Goal: Task Accomplishment & Management: Use online tool/utility

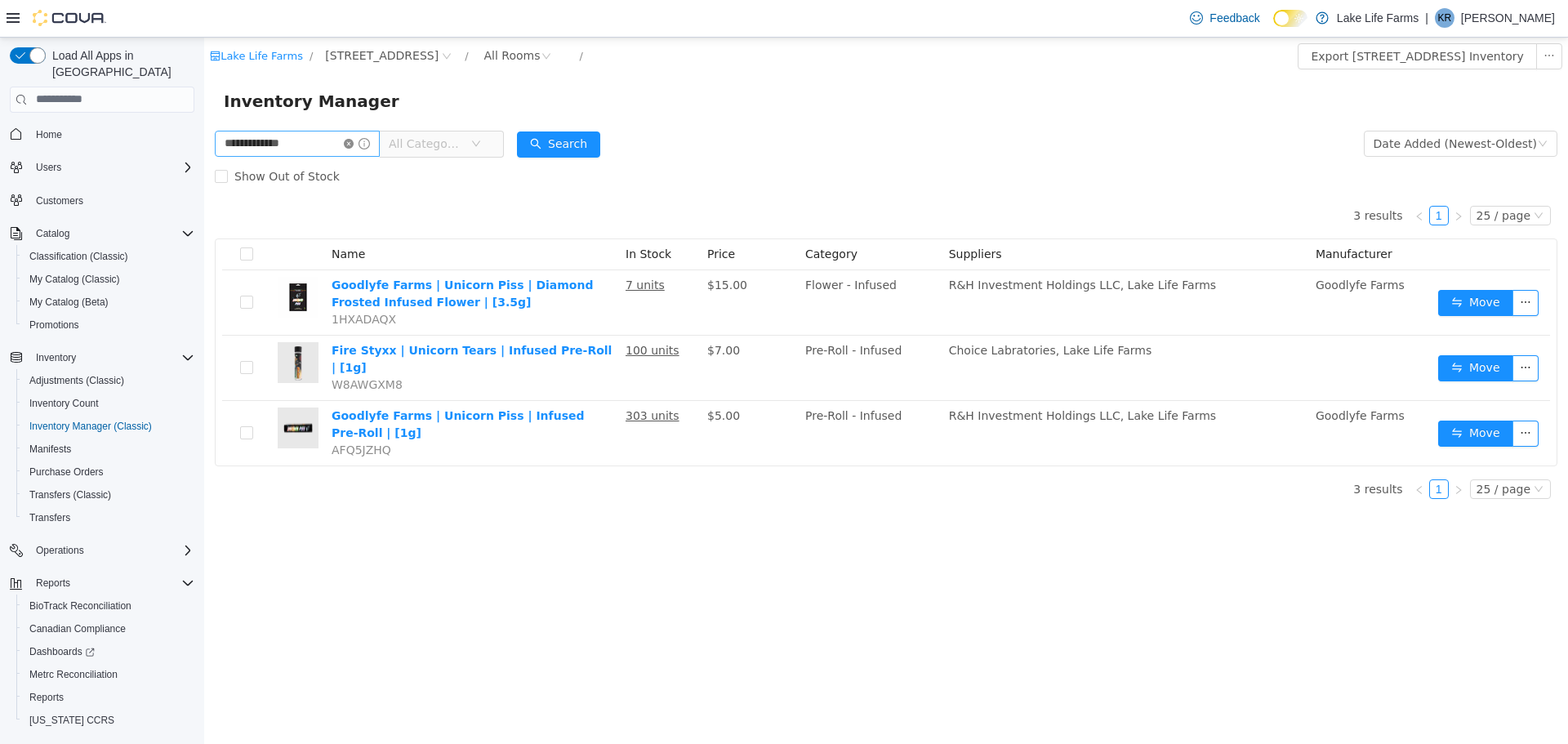
click at [353, 147] on icon "icon: close-circle" at bounding box center [348, 142] width 9 height 9
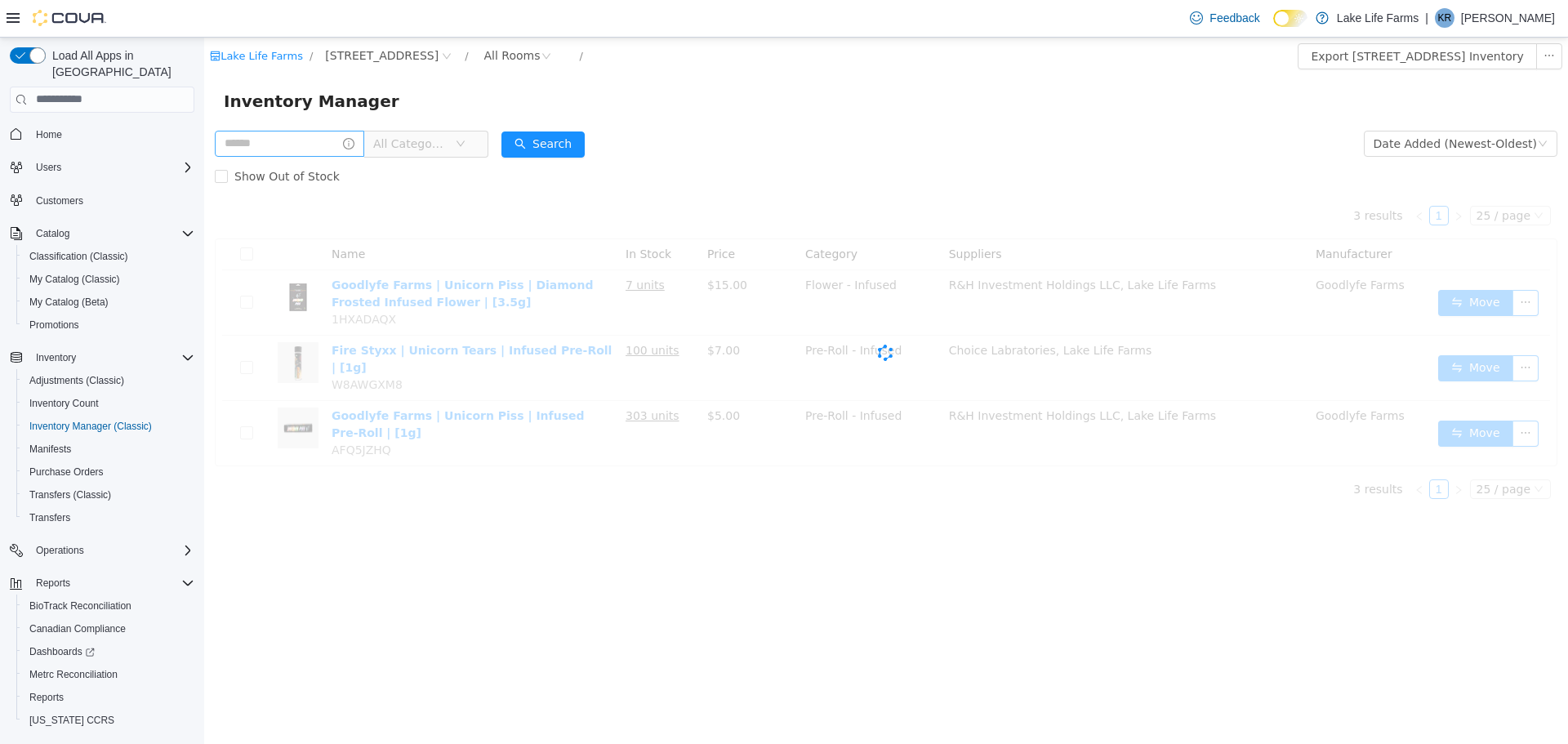
click at [656, 126] on div "Inventory Manager" at bounding box center [886, 100] width 1364 height 53
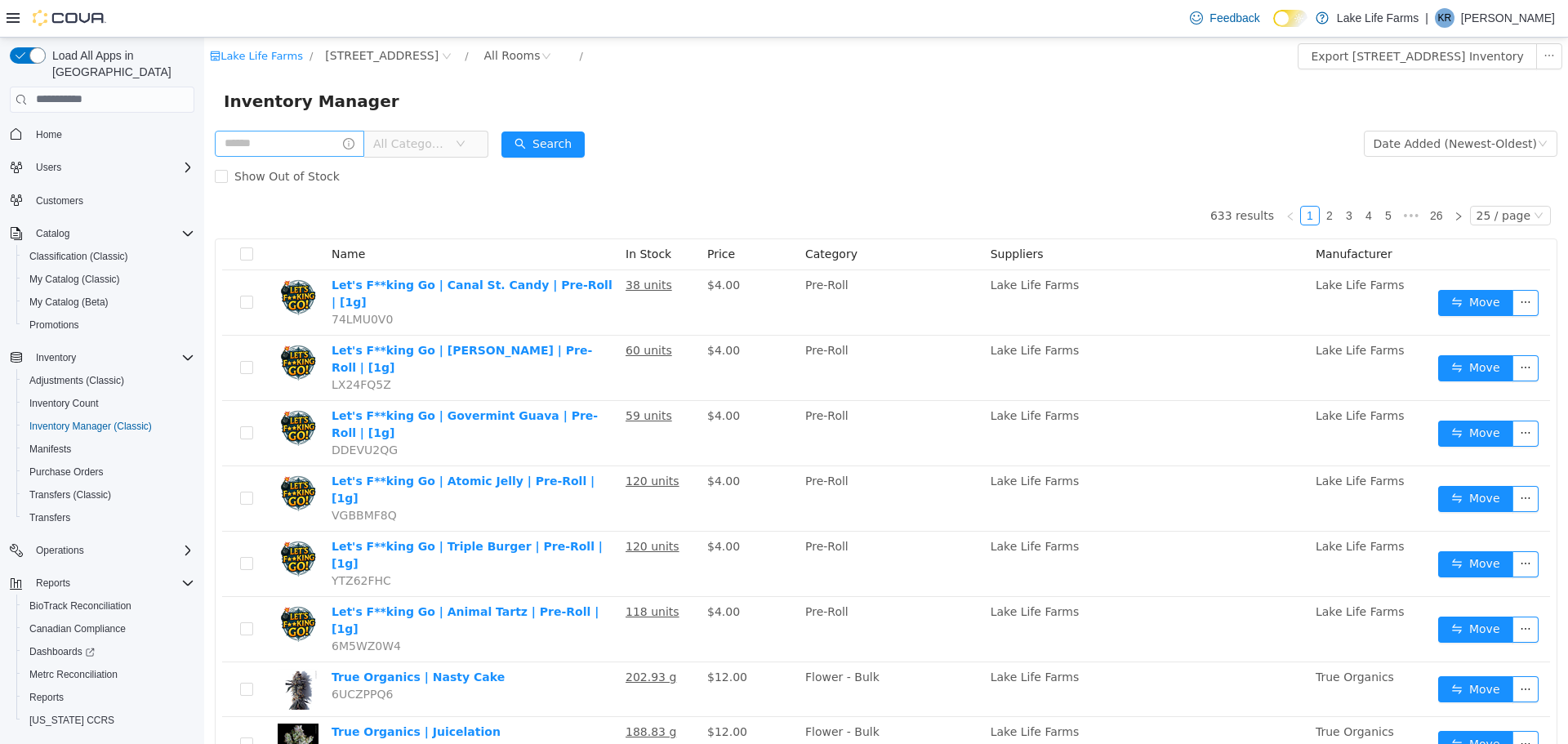
click at [640, 104] on div "Inventory Manager" at bounding box center [886, 100] width 1324 height 26
click at [762, 132] on form "All Categories Date Added (Newest-Oldest) Search Show Out of Stock" at bounding box center [885, 159] width 1342 height 66
click at [706, 161] on div "Show Out of Stock" at bounding box center [885, 176] width 1342 height 33
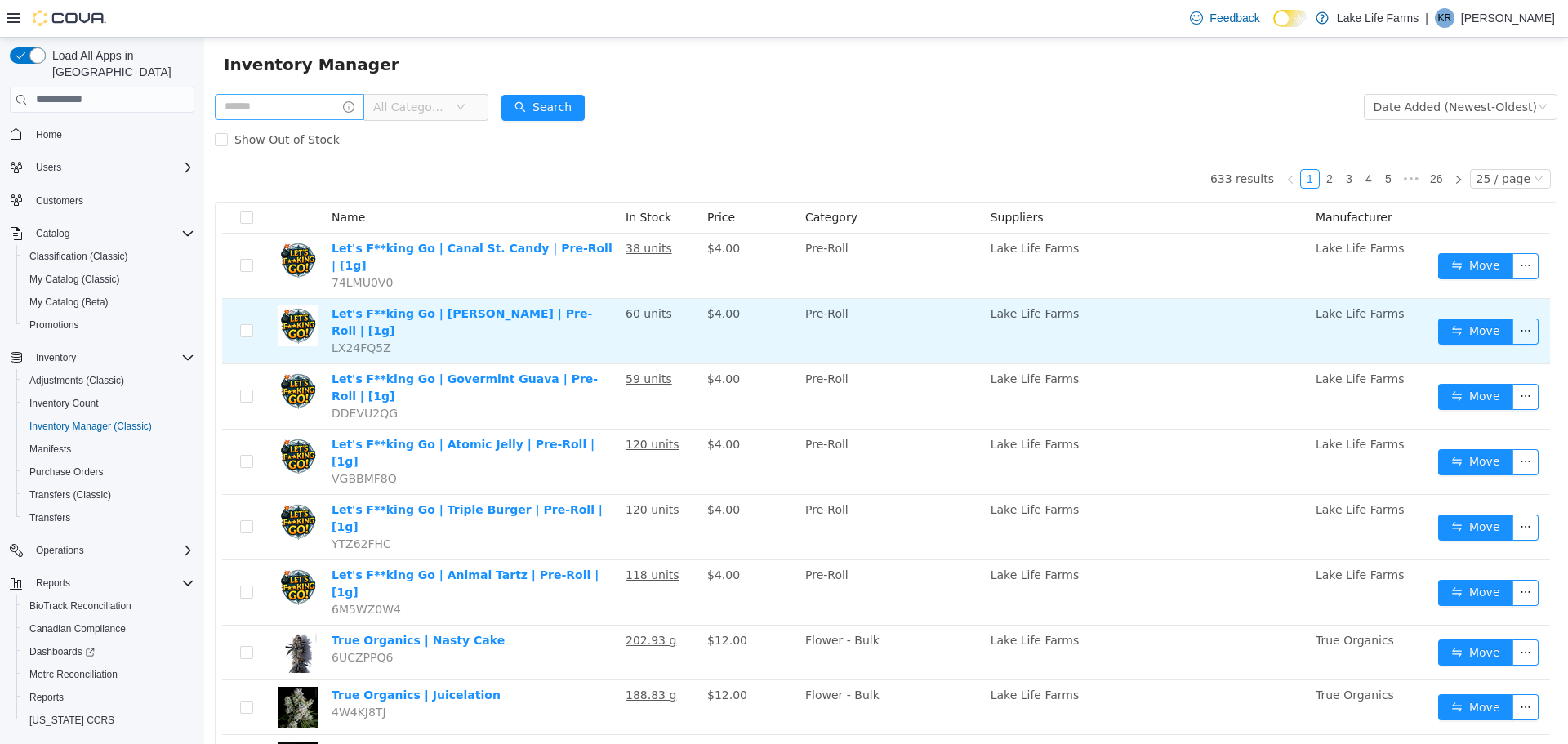
scroll to position [38, 0]
click at [720, 371] on span "$4.00" at bounding box center [723, 377] width 33 height 13
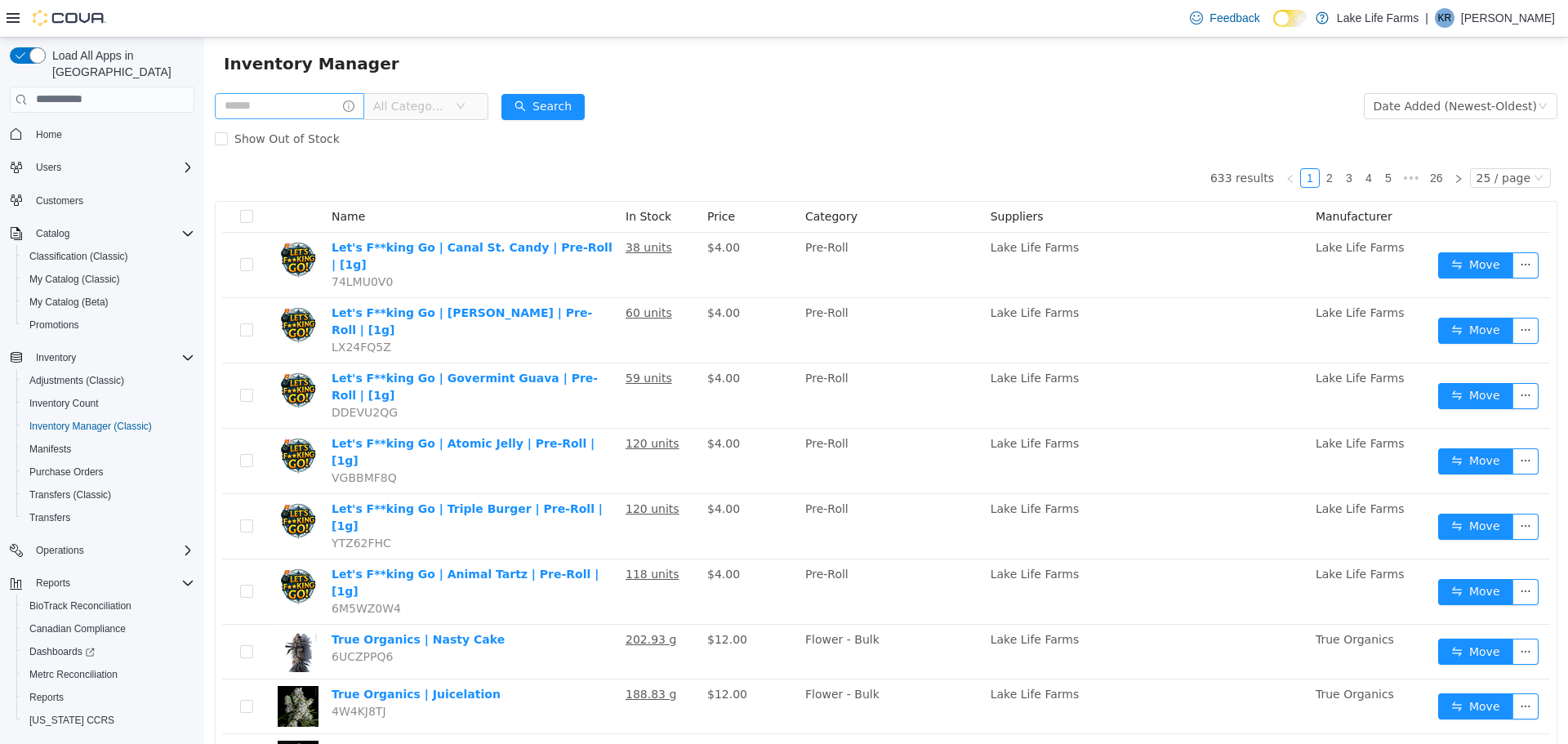
click at [891, 117] on form "All Categories Date Added (Newest-Oldest) Search Show Out of Stock" at bounding box center [885, 122] width 1342 height 66
click at [869, 116] on form "All Categories Date Added (Newest-Oldest) Search Show Out of Stock" at bounding box center [885, 122] width 1342 height 66
click at [737, 105] on form "All Categories Date Added (Newest-Oldest) Search Show Out of Stock" at bounding box center [885, 122] width 1342 height 66
click at [697, 101] on form "All Categories Date Added (Newest-Oldest) Search Show Out of Stock" at bounding box center [885, 122] width 1342 height 66
